Goal: Navigation & Orientation: Understand site structure

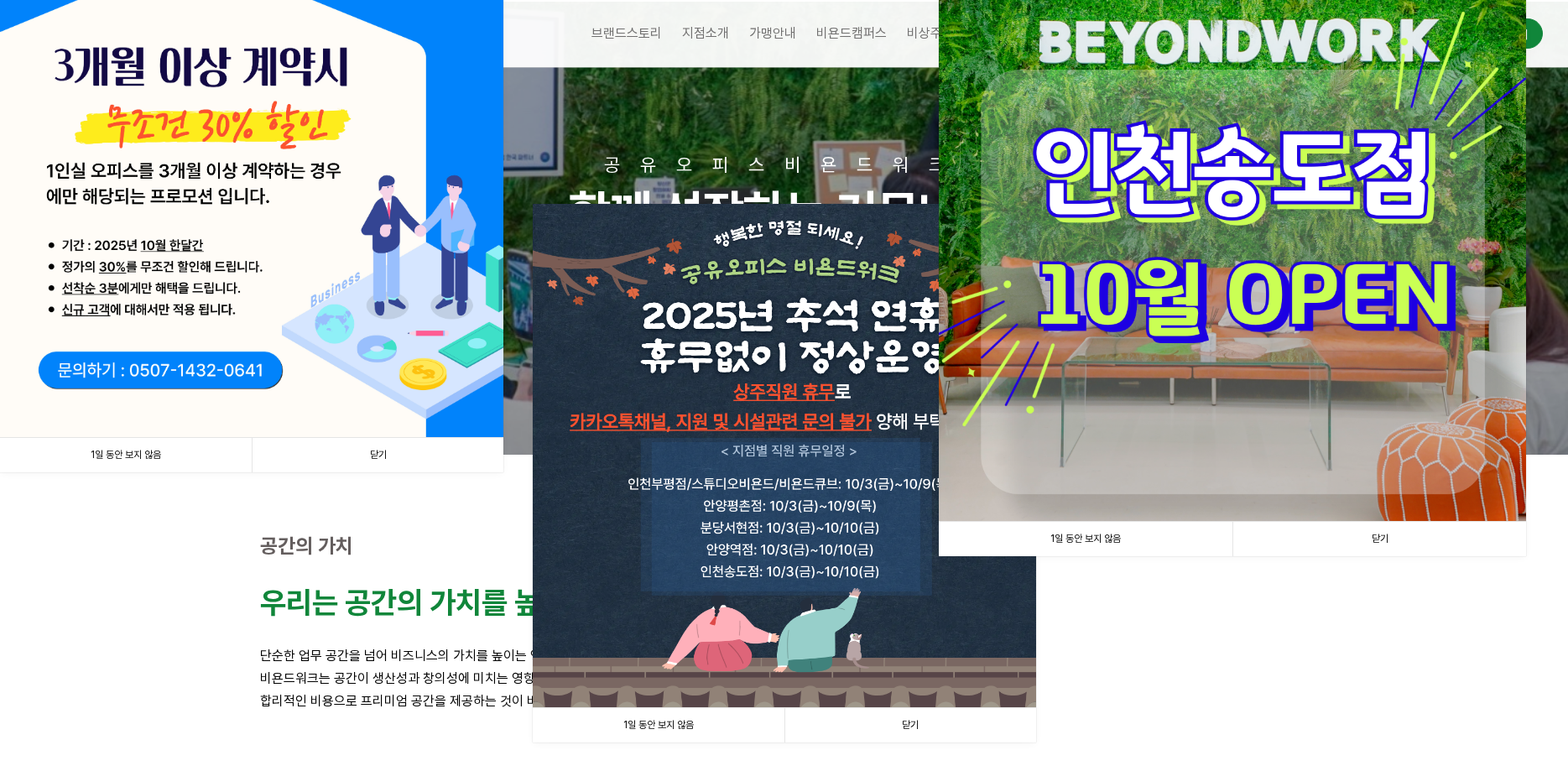
scroll to position [106, 0]
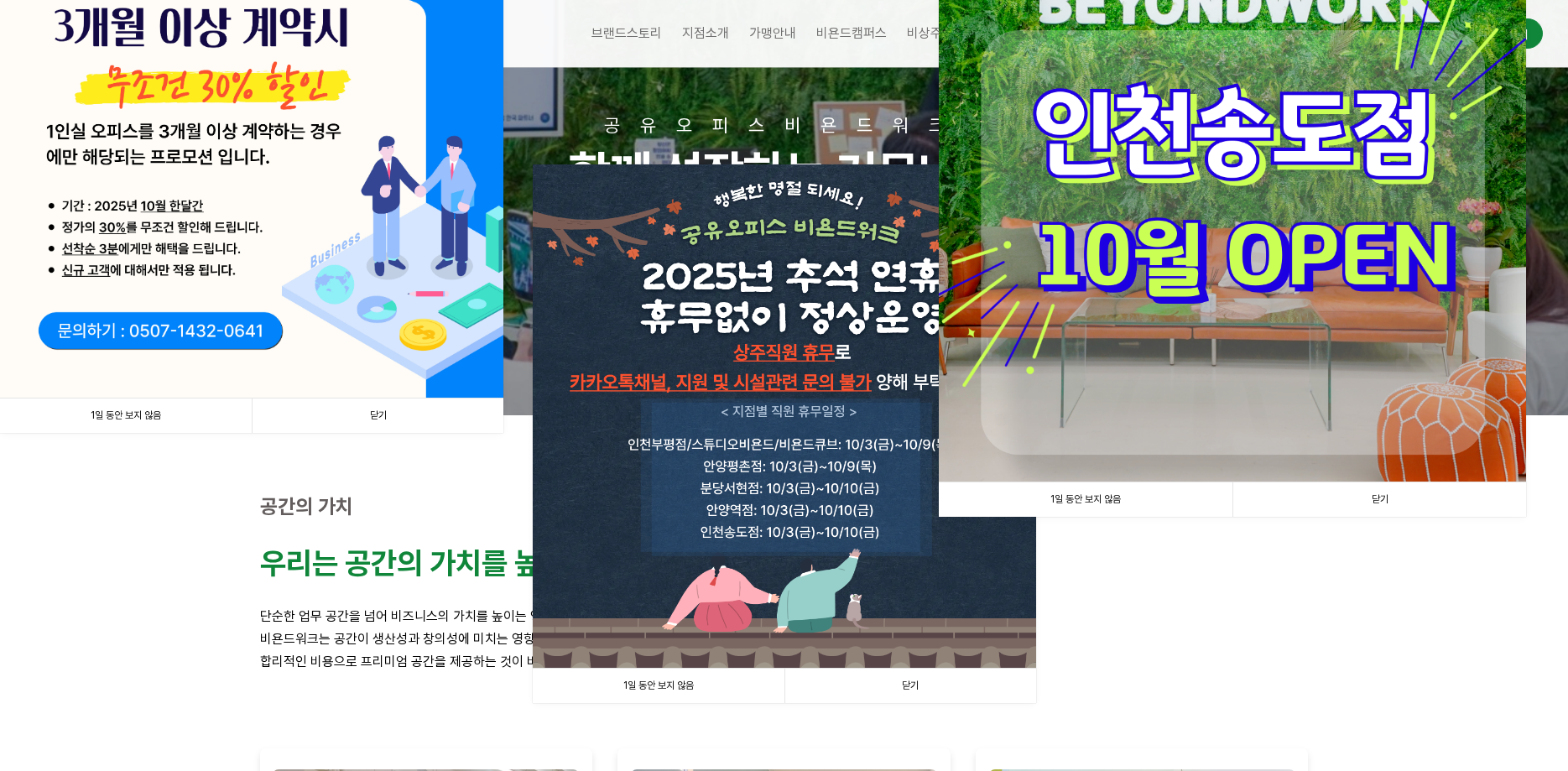
click at [1144, 502] on link "1일 동안 보지 않음" at bounding box center [1085, 499] width 294 height 34
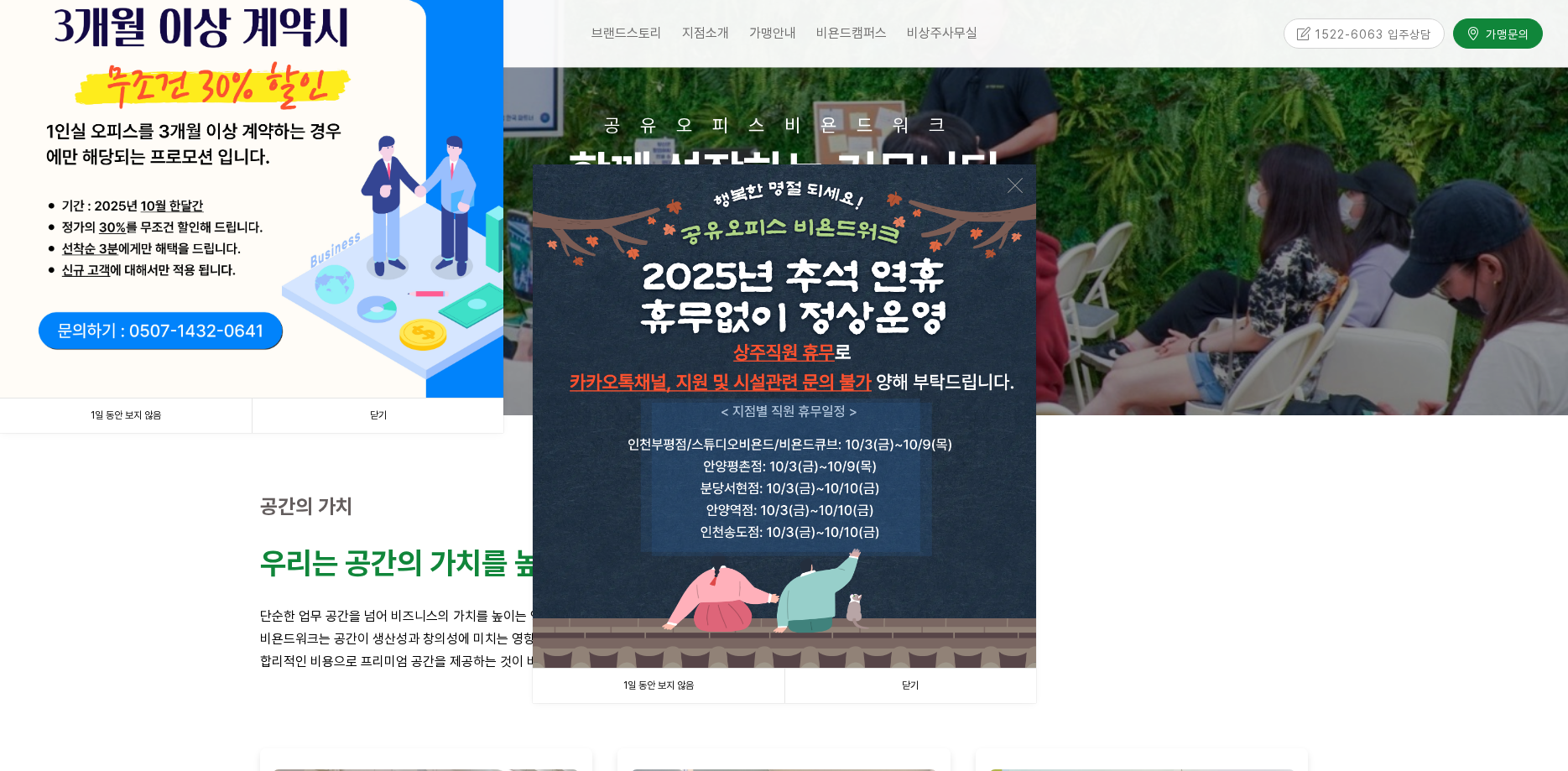
click at [708, 685] on link "1일 동안 보지 않음" at bounding box center [658, 685] width 251 height 34
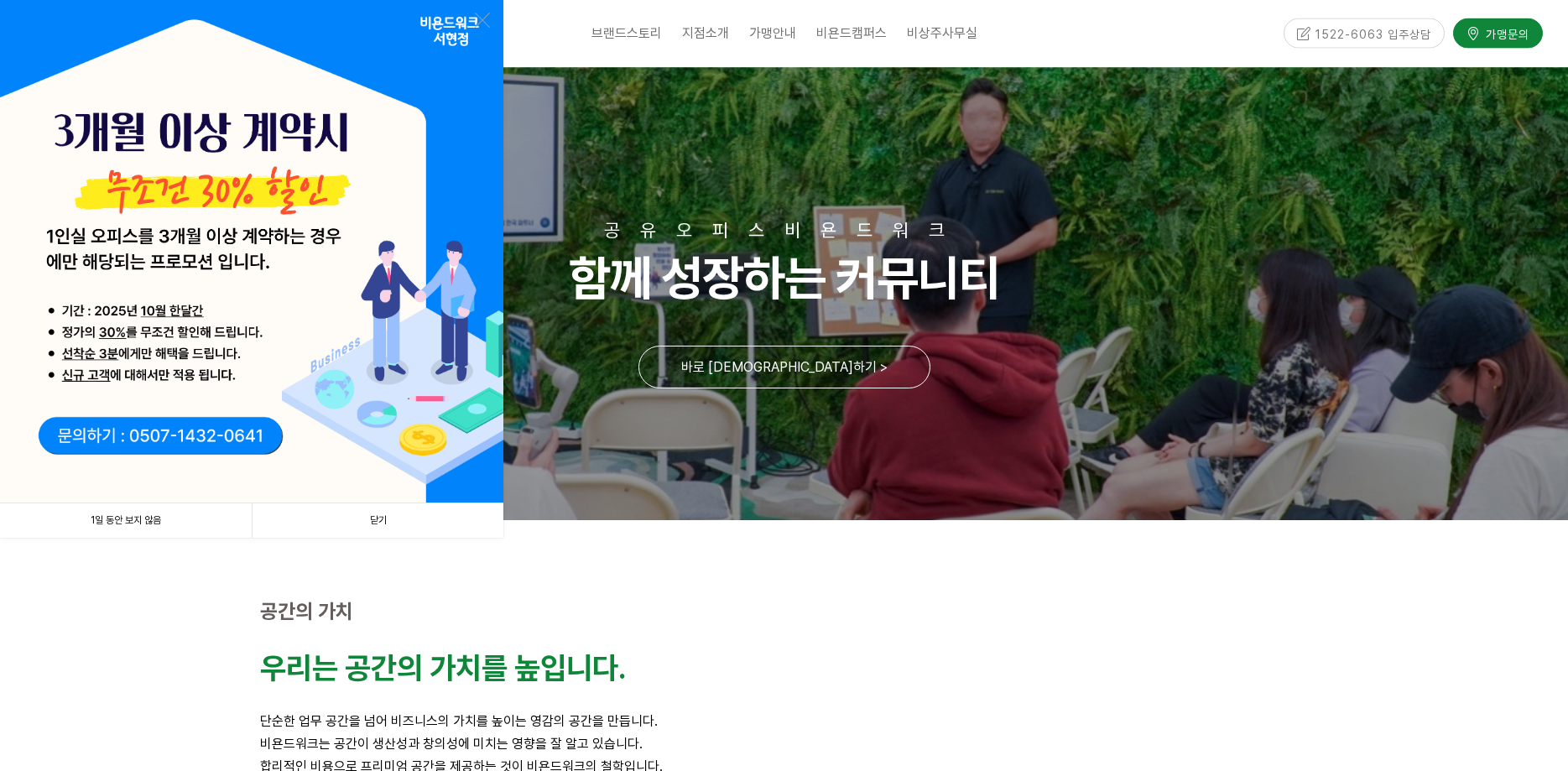
scroll to position [0, 0]
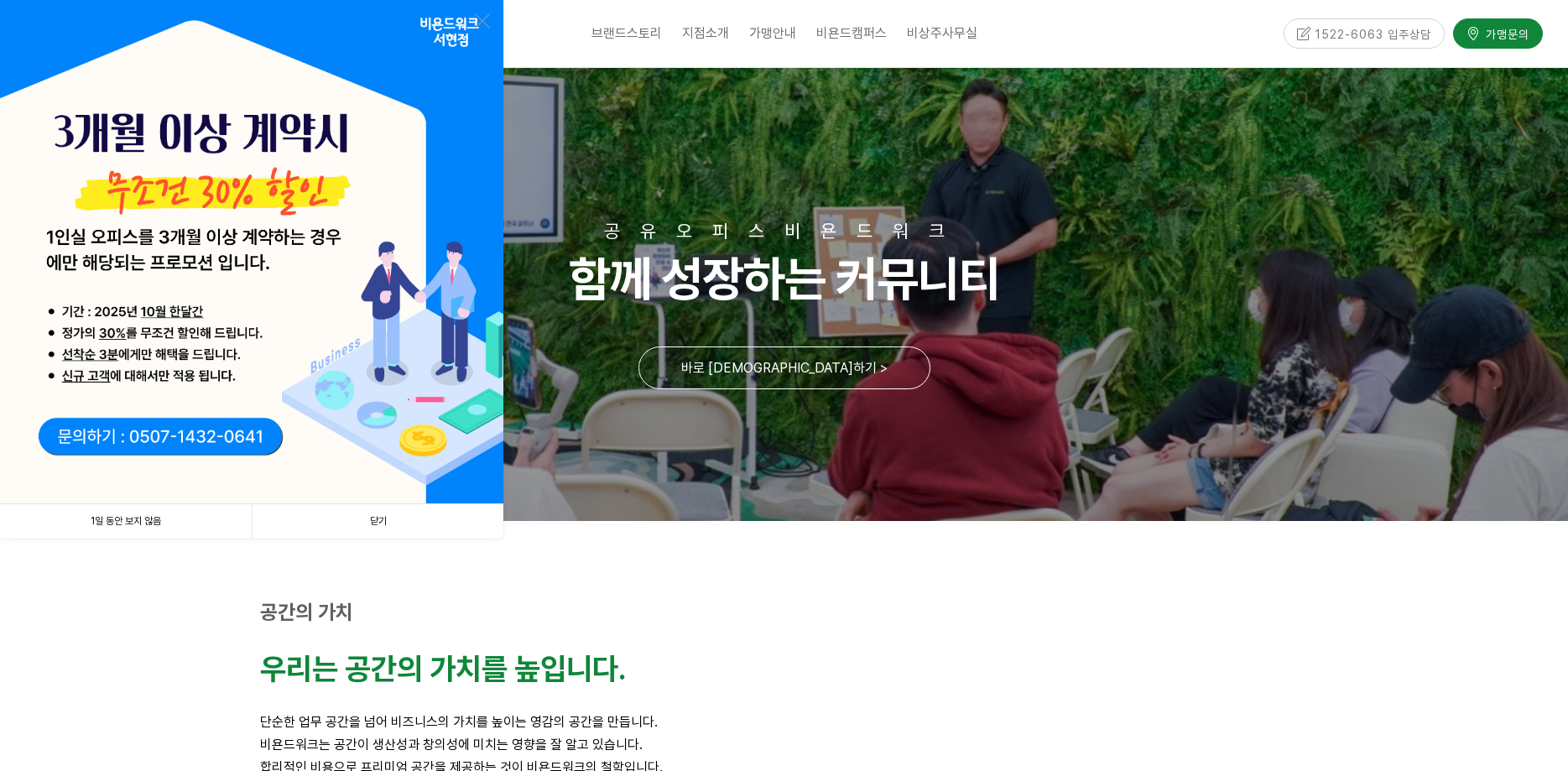
click at [182, 521] on link "1일 동안 보지 않음" at bounding box center [125, 520] width 251 height 34
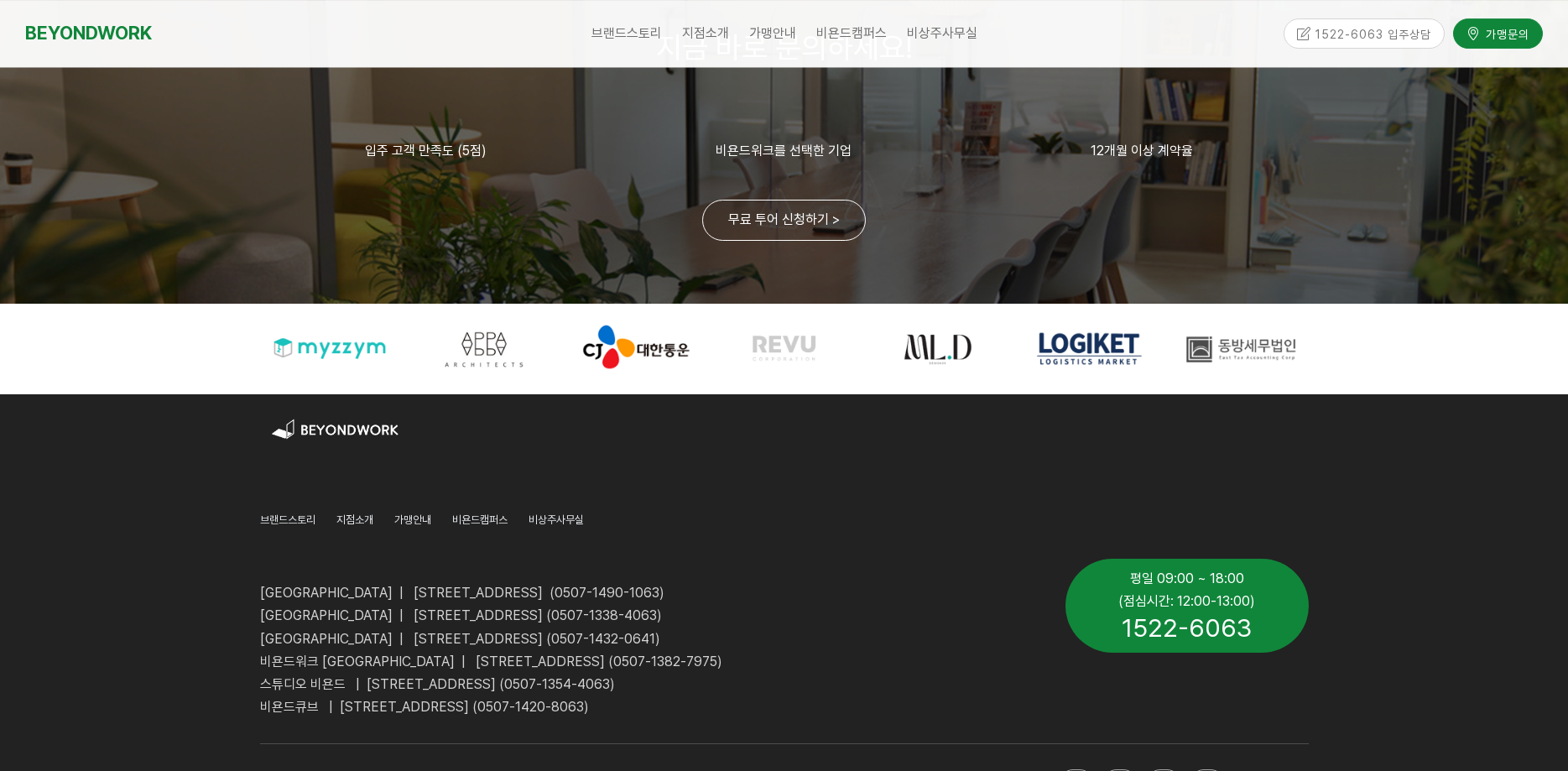
scroll to position [4068, 0]
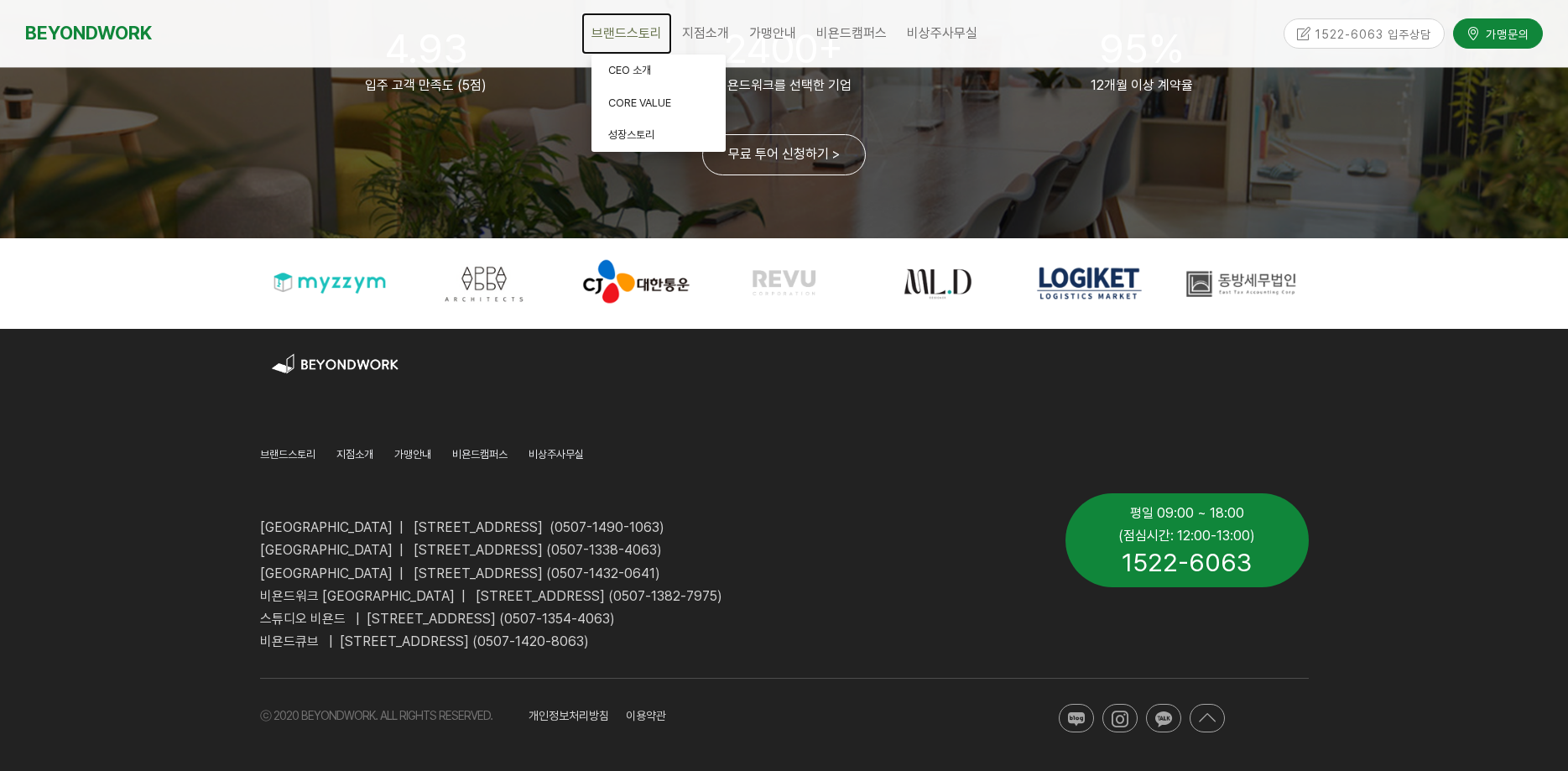
click at [630, 35] on span "브랜드스토리" at bounding box center [626, 34] width 71 height 16
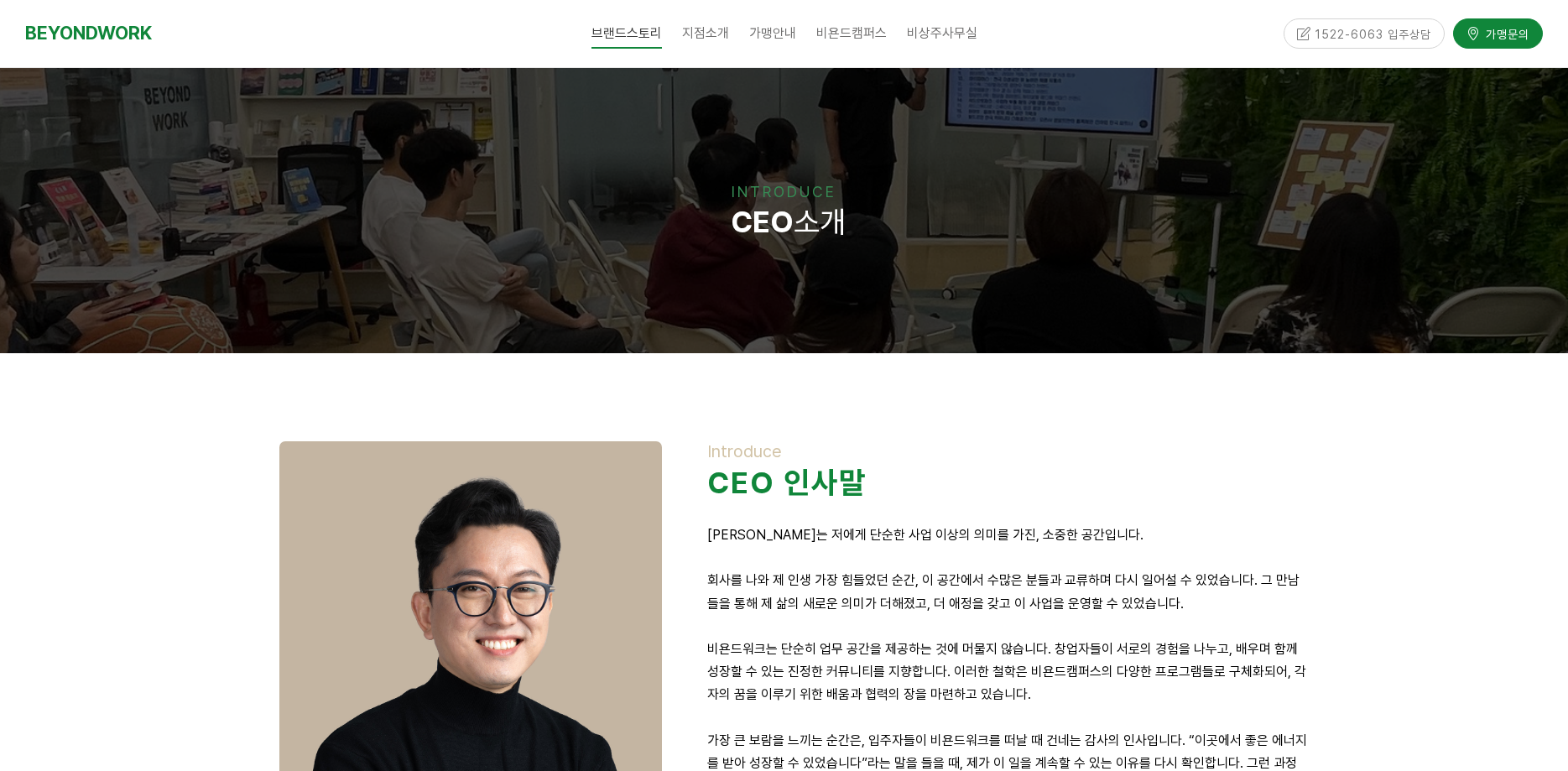
drag, startPoint x: 219, startPoint y: 565, endPoint x: 120, endPoint y: 26, distance: 548.0
click at [631, 102] on span "CORE VALUE" at bounding box center [639, 102] width 63 height 12
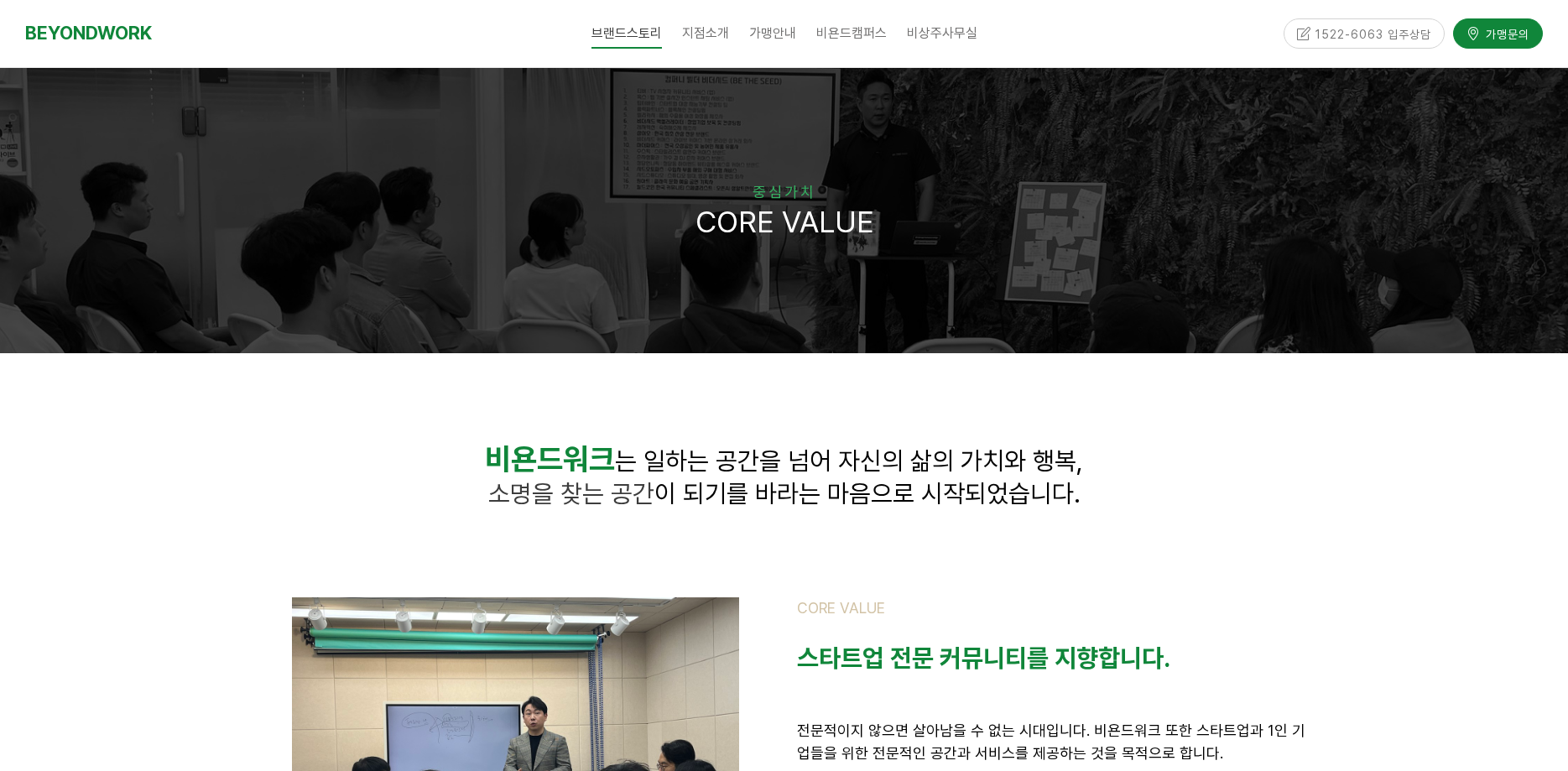
drag, startPoint x: 199, startPoint y: 262, endPoint x: 197, endPoint y: 126, distance: 136.0
click at [652, 135] on span "성장스토리" at bounding box center [631, 134] width 46 height 12
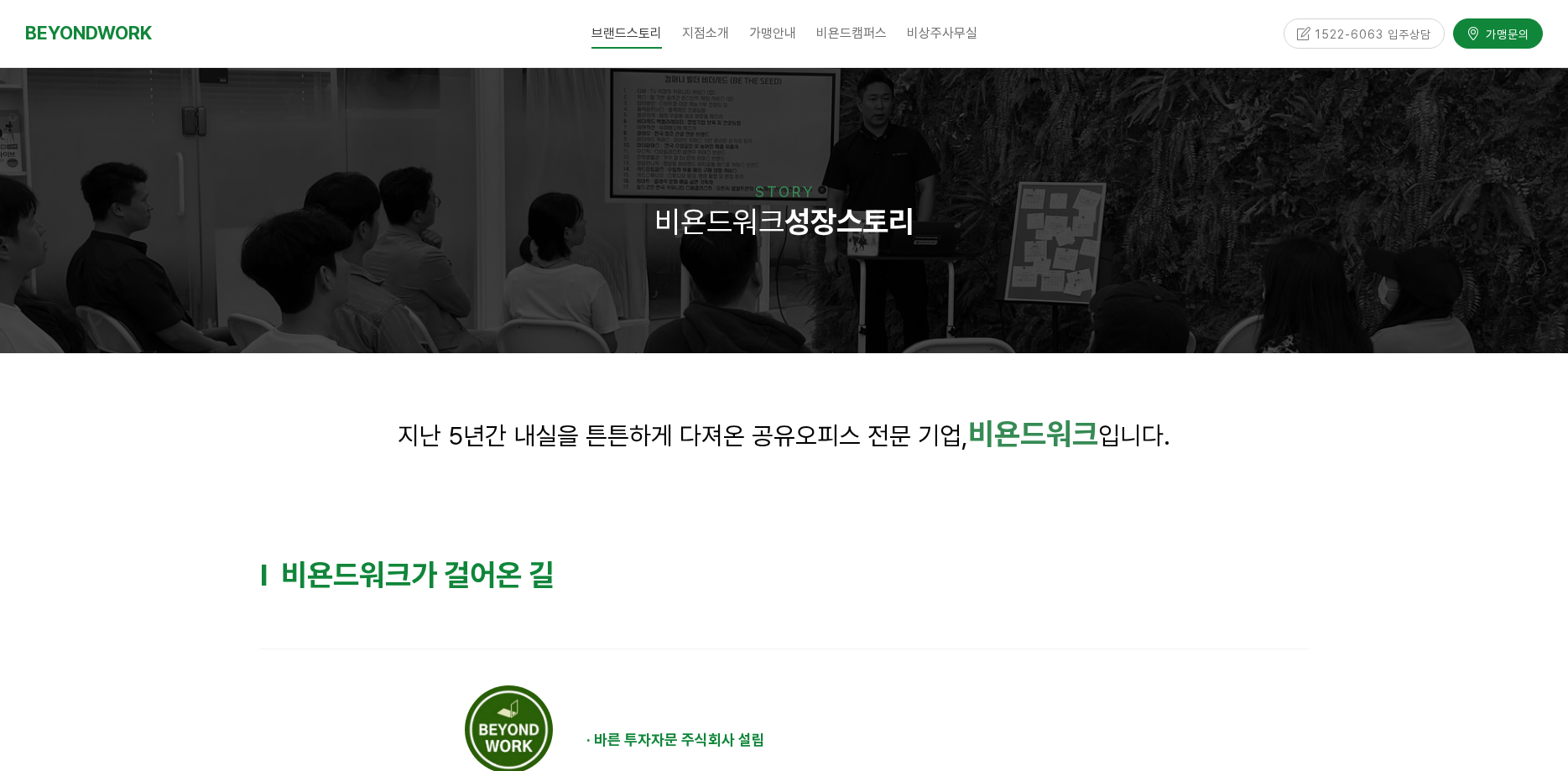
drag, startPoint x: 202, startPoint y: 575, endPoint x: 164, endPoint y: 153, distance: 423.7
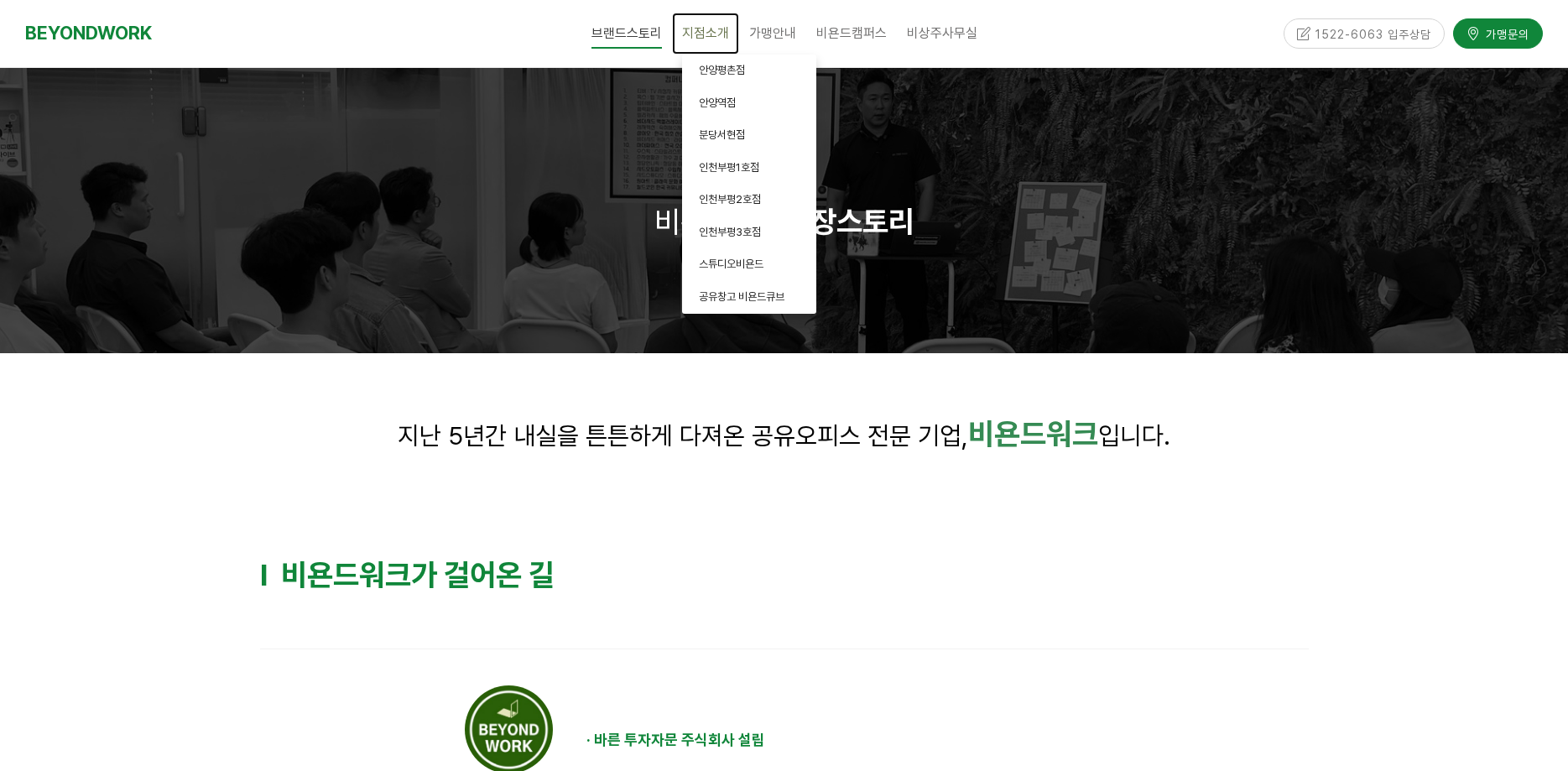
click at [708, 38] on span "지점소개" at bounding box center [705, 34] width 47 height 16
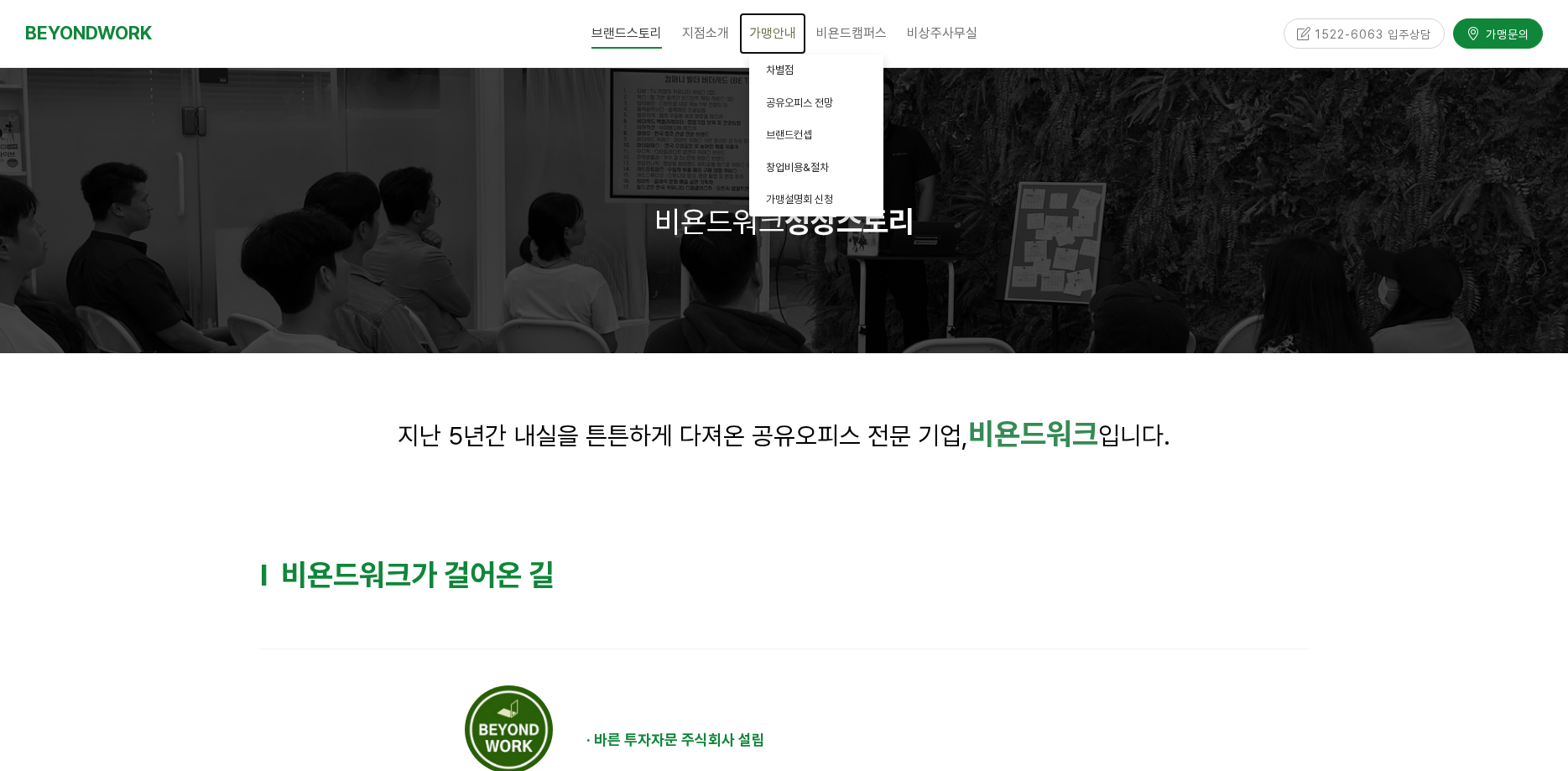
click at [784, 38] on span "가맹안내" at bounding box center [772, 34] width 47 height 16
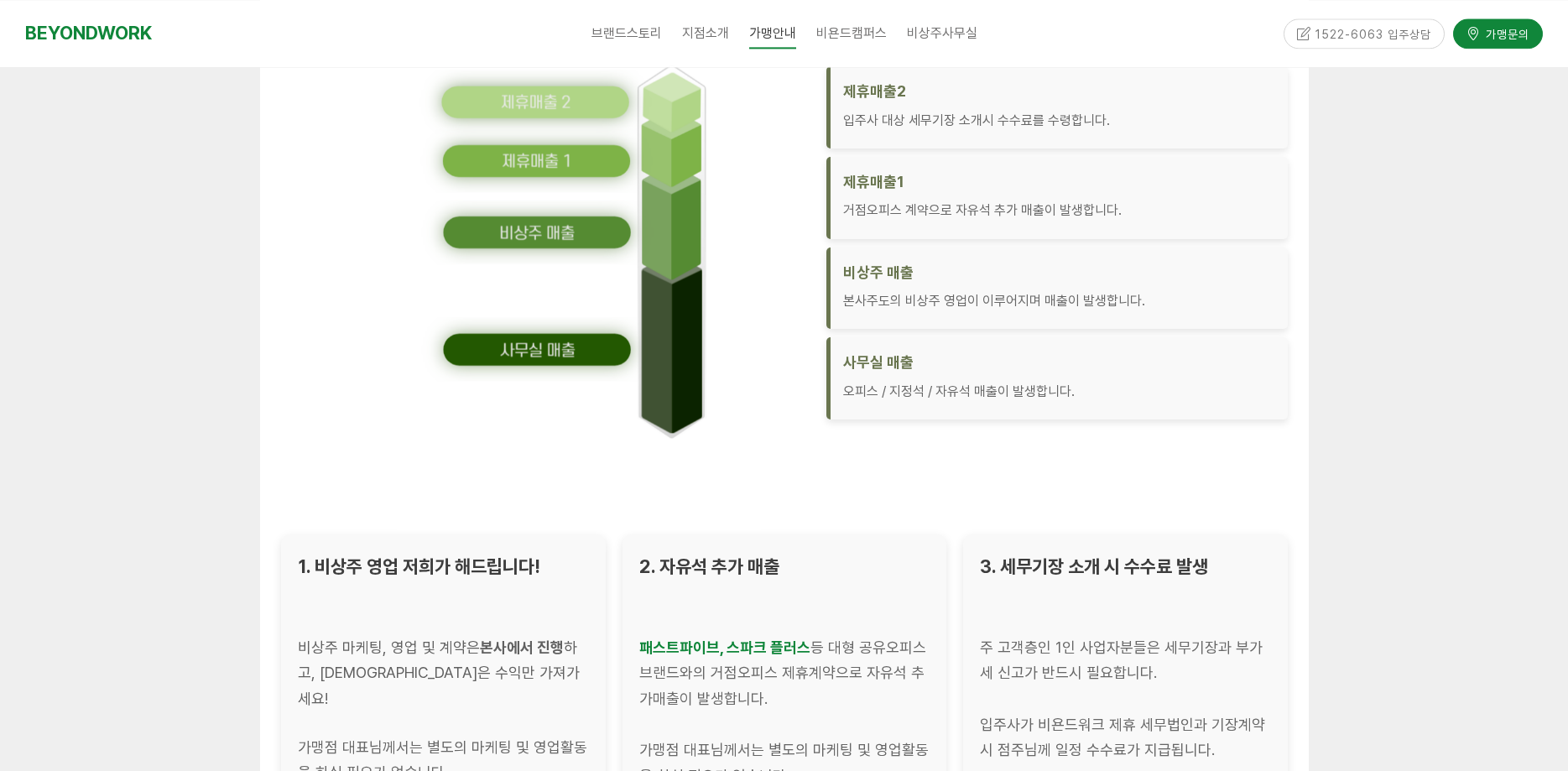
scroll to position [2748, 0]
